Goal: Find specific page/section: Find specific page/section

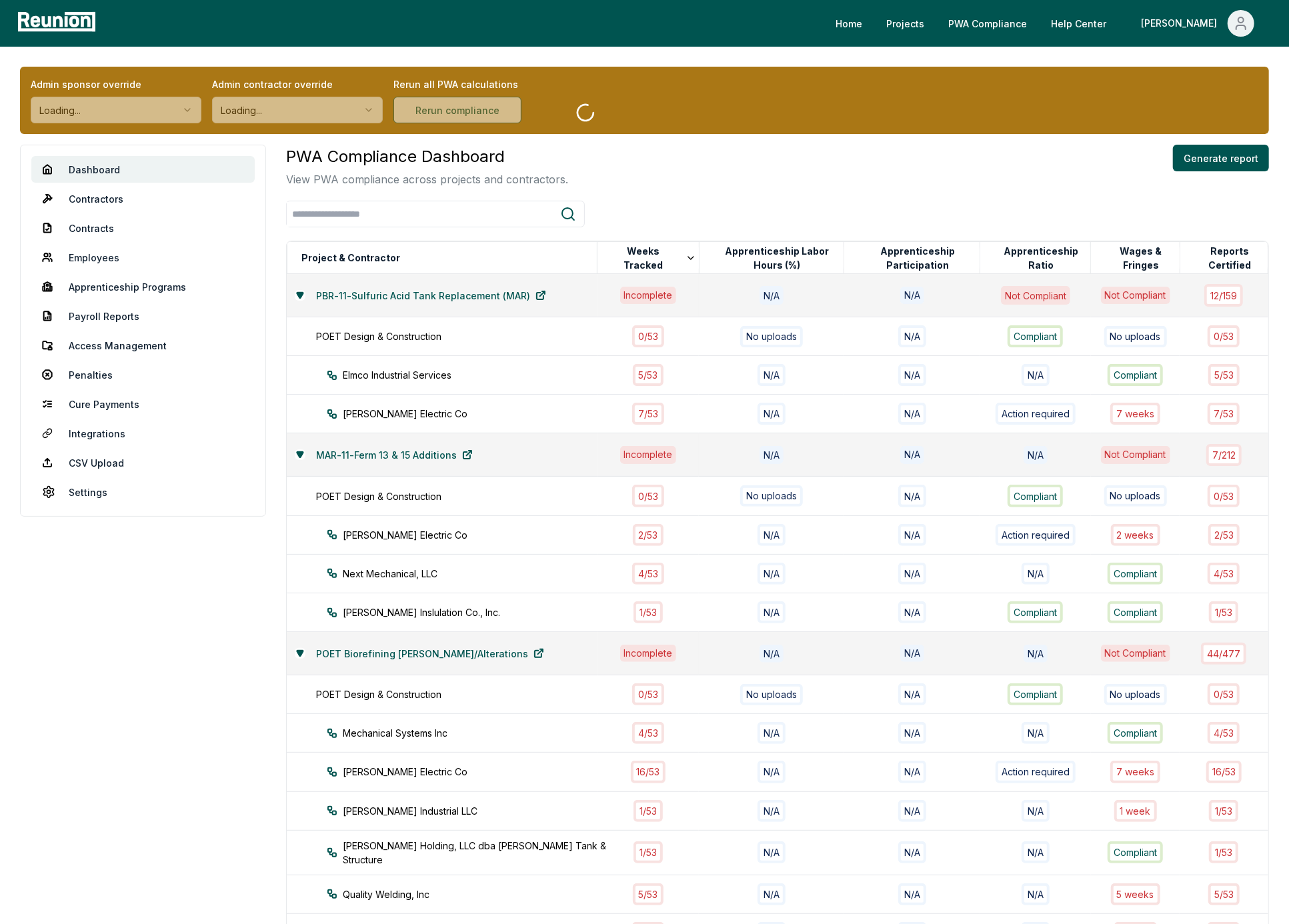
click at [815, 152] on div "PWA Compliance Dashboard View PWA compliance across projects and contractors. G…" at bounding box center [777, 166] width 982 height 43
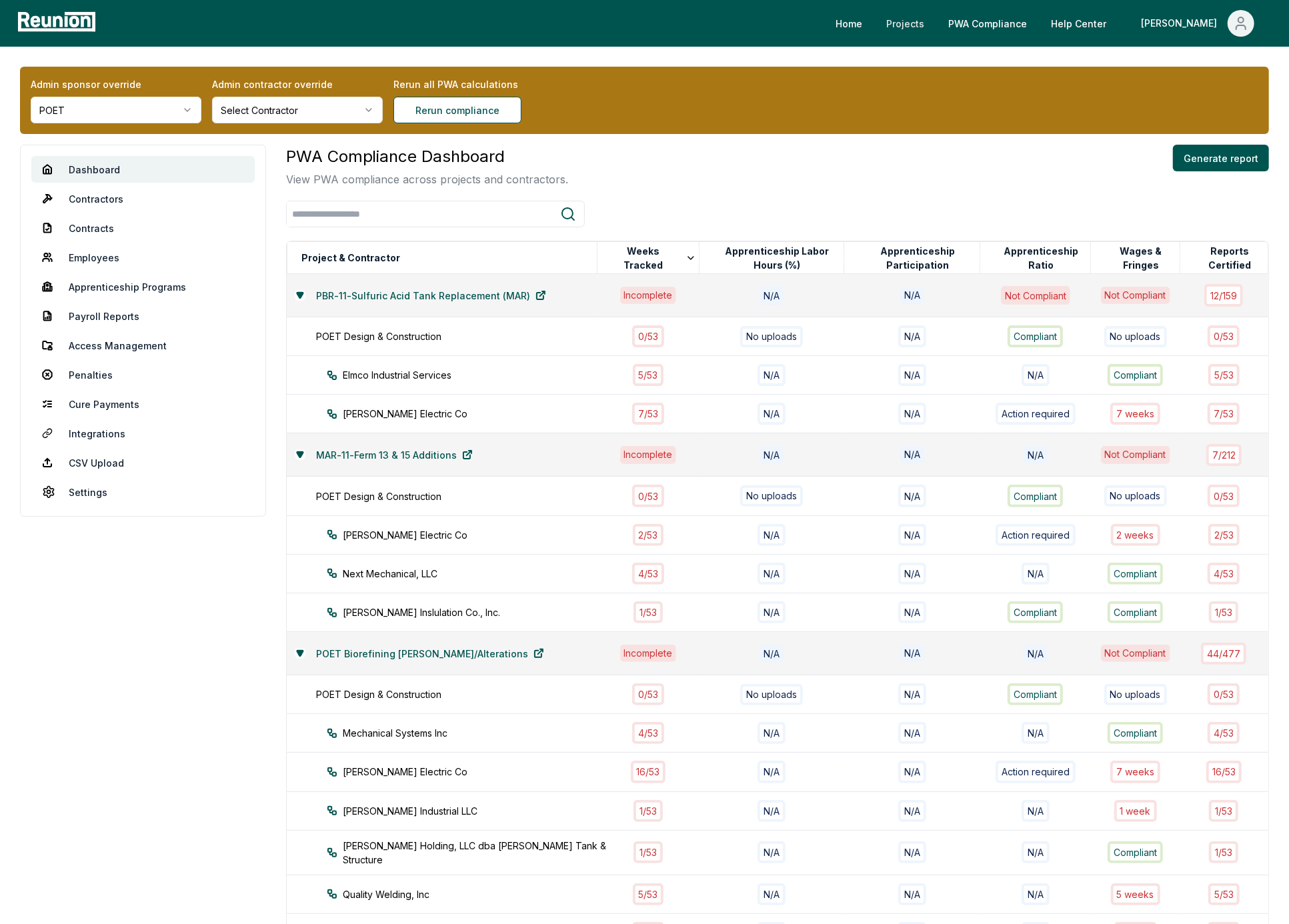
click at [934, 26] on link "Projects" at bounding box center [904, 23] width 59 height 27
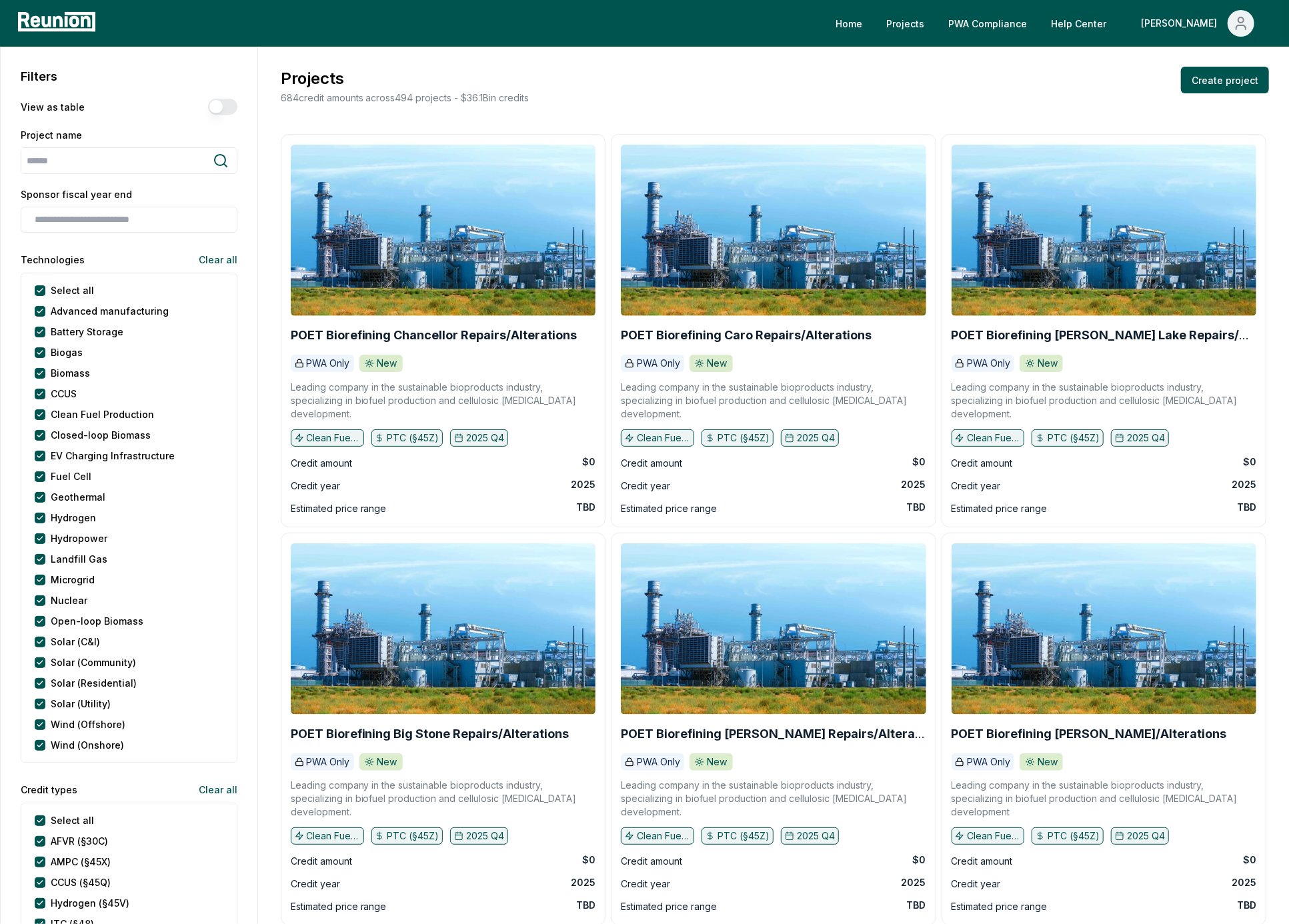
click at [908, 86] on div "Projects 684 credit amounts across 494 projects - $ 36.1B in credits Create pro…" at bounding box center [773, 86] width 991 height 38
